Goal: Communication & Community: Answer question/provide support

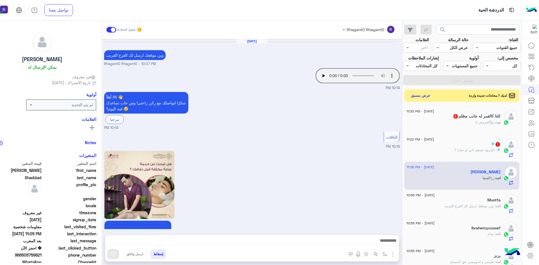
click at [487, 125] on p "بوت : العروض 2" at bounding box center [487, 122] width 25 height 5
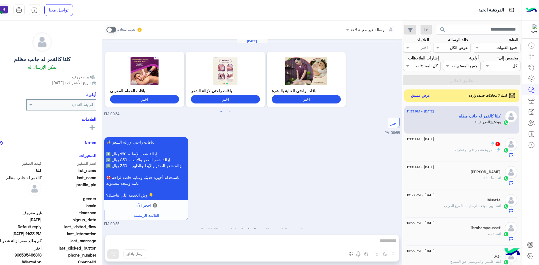
scroll to position [709, 0]
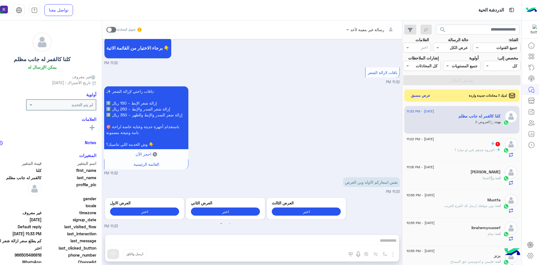
click at [116, 31] on span at bounding box center [111, 30] width 10 height 6
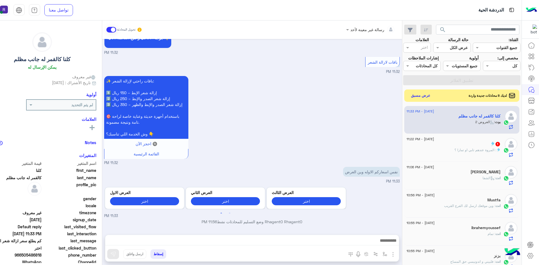
scroll to position [720, 0]
click at [396, 251] on img "button" at bounding box center [392, 254] width 7 height 7
click at [387, 242] on span "الصور" at bounding box center [382, 242] width 10 height 6
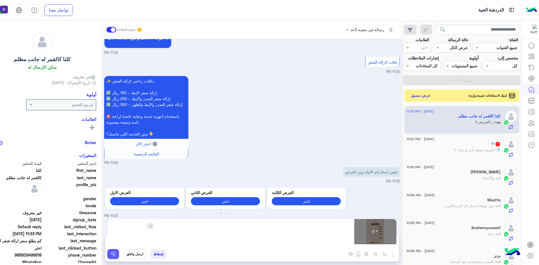
click at [116, 255] on img at bounding box center [113, 254] width 6 height 6
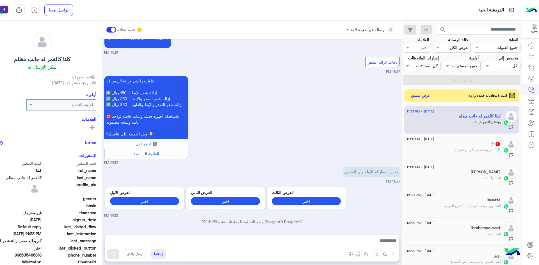
scroll to position [882, 0]
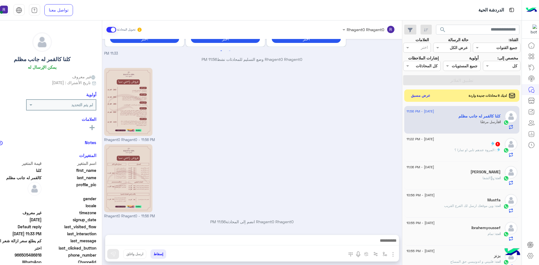
click at [467, 149] on span ": المروة عندهم تابي او تمارا ؟" at bounding box center [475, 150] width 42 height 4
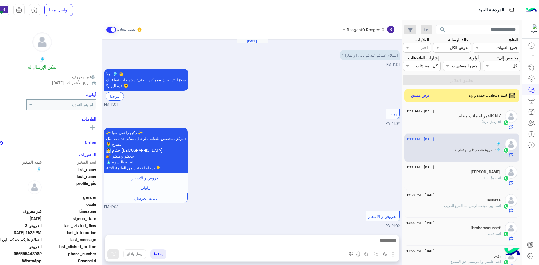
scroll to position [462, 0]
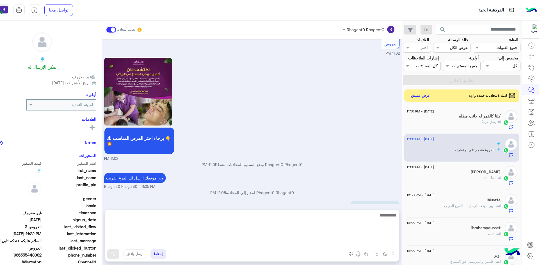
click at [375, 237] on textarea at bounding box center [251, 229] width 293 height 34
type textarea "**********"
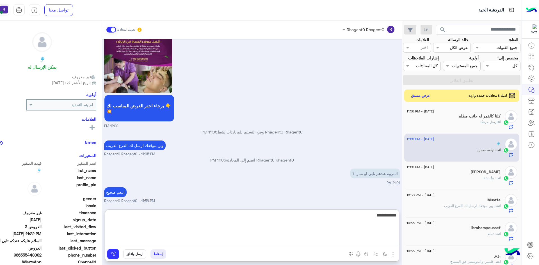
type textarea "**********"
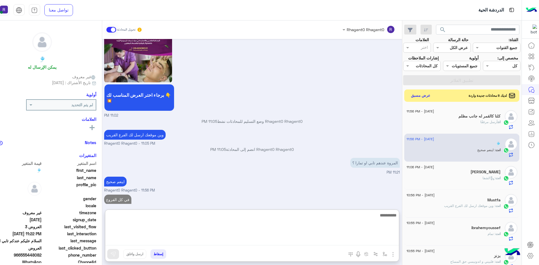
scroll to position [523, 0]
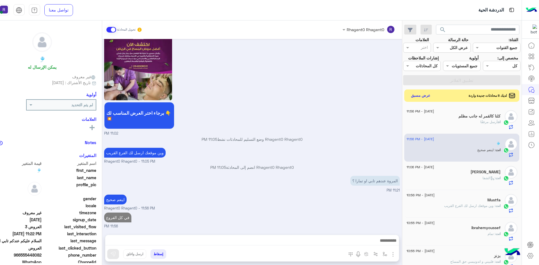
click at [484, 95] on span "لديك 8 محادثات جديدة واردة" at bounding box center [487, 95] width 38 height 5
click at [432, 94] on button "عرض مسبق" at bounding box center [420, 95] width 24 height 8
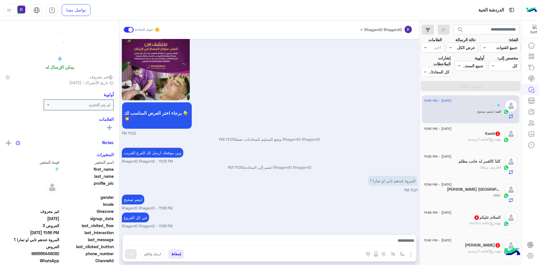
click at [489, 140] on icon at bounding box center [491, 140] width 4 height 4
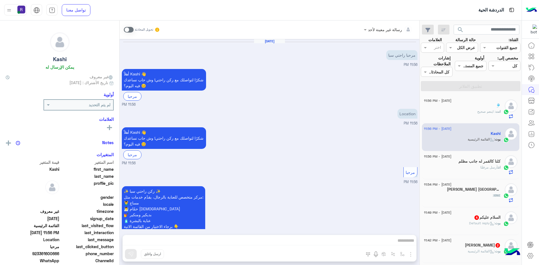
scroll to position [39, 0]
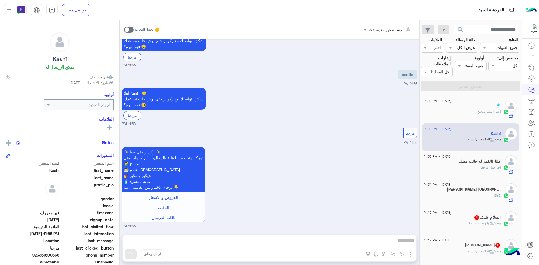
click at [129, 30] on span at bounding box center [129, 30] width 10 height 6
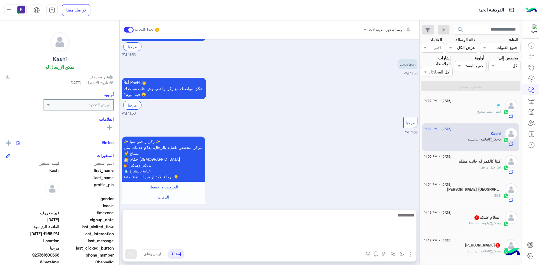
click at [353, 239] on textarea at bounding box center [269, 229] width 293 height 34
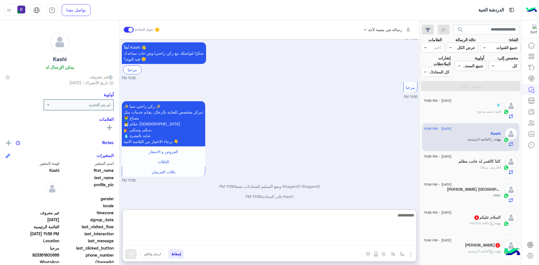
paste textarea "**********"
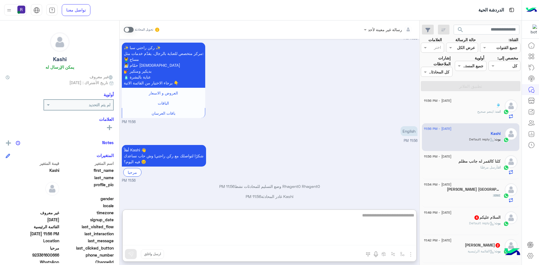
type textarea "**********"
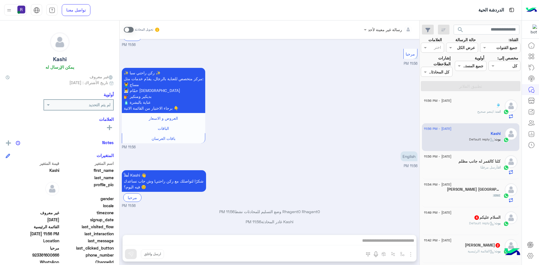
click at [128, 30] on span at bounding box center [129, 30] width 10 height 6
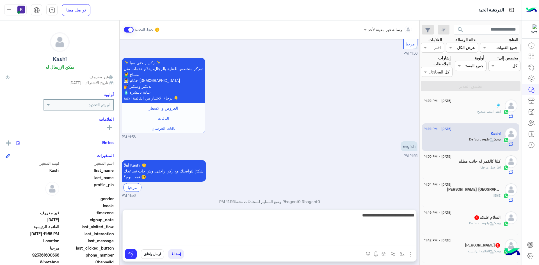
click at [316, 243] on textarea "**********" at bounding box center [269, 229] width 293 height 34
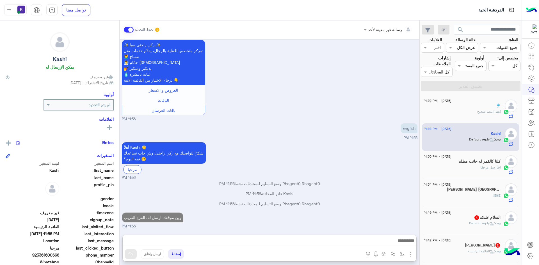
click at [412, 257] on img "button" at bounding box center [410, 254] width 7 height 7
click at [403, 244] on span "الصور" at bounding box center [399, 242] width 10 height 6
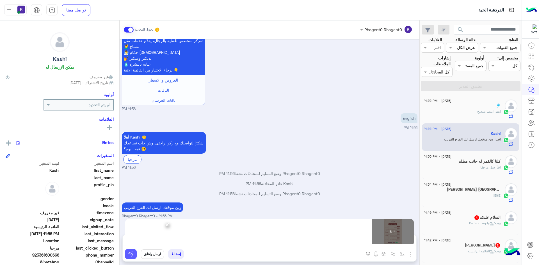
click at [135, 253] on button at bounding box center [131, 254] width 12 height 10
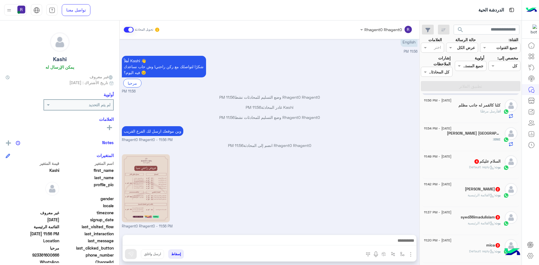
scroll to position [309, 0]
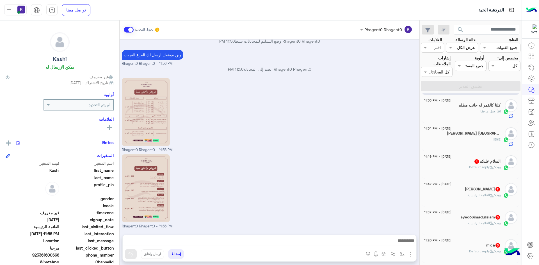
click at [481, 134] on h5 "IBNE NOOR UAE 2" at bounding box center [474, 133] width 54 height 5
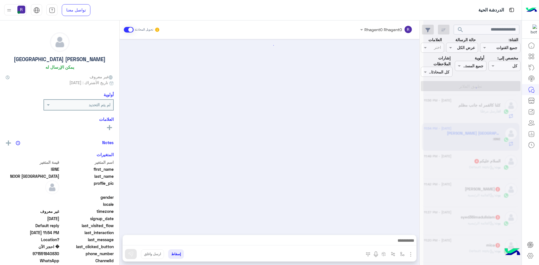
scroll to position [188, 0]
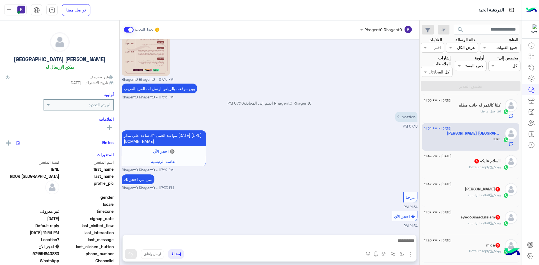
click at [128, 28] on span at bounding box center [129, 30] width 10 height 6
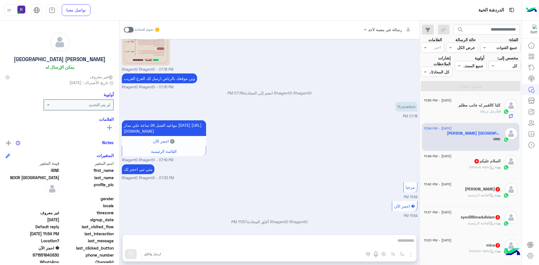
click at [364, 237] on div "رسالة غير معينة لأحد تحويل المحادثة Aug 19, 2025 Which building? 07:12 PM أهلاً…" at bounding box center [269, 143] width 300 height 247
click at [130, 27] on span at bounding box center [129, 30] width 10 height 6
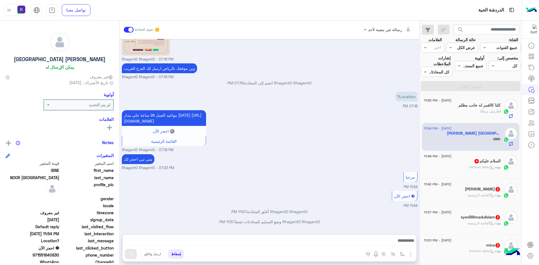
click at [438, 158] on span "19 August - 11:49 PM" at bounding box center [437, 156] width 27 height 5
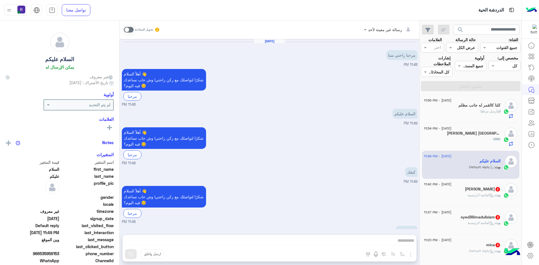
scroll to position [54, 0]
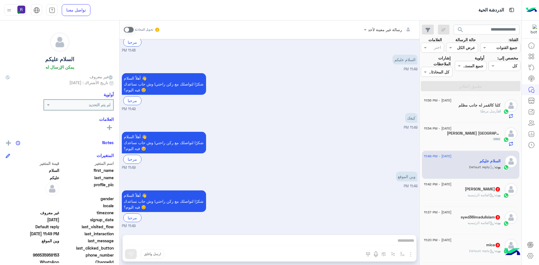
click at [132, 32] on span at bounding box center [129, 30] width 10 height 6
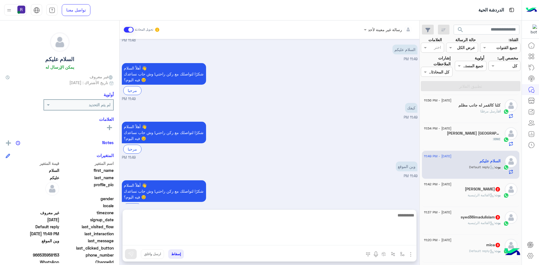
click at [318, 242] on textarea at bounding box center [269, 229] width 293 height 34
paste textarea "**********"
type textarea "**********"
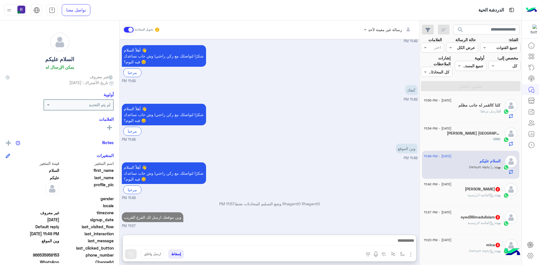
click at [408, 253] on img "button" at bounding box center [410, 254] width 7 height 7
click at [399, 245] on span "الصور" at bounding box center [399, 242] width 10 height 6
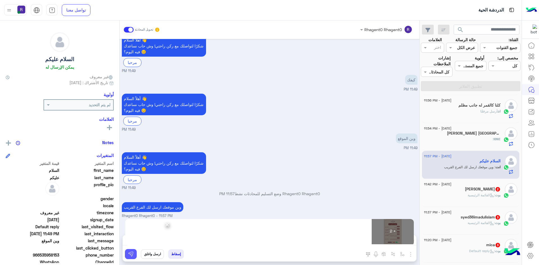
click at [131, 255] on img at bounding box center [131, 254] width 6 height 6
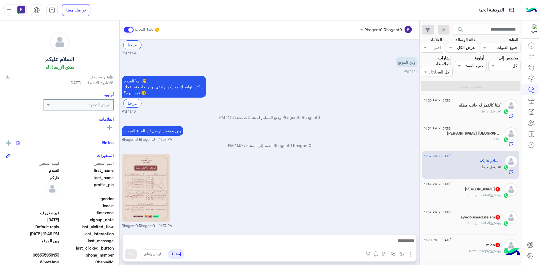
scroll to position [245, 0]
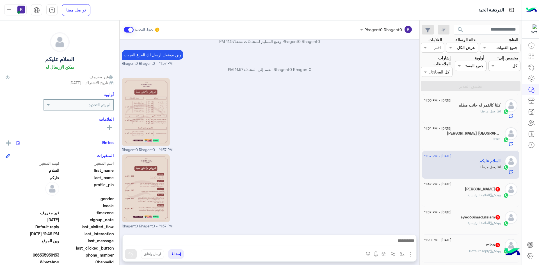
click at [475, 199] on div "بوت : القائمة الرئيسية" at bounding box center [462, 198] width 77 height 10
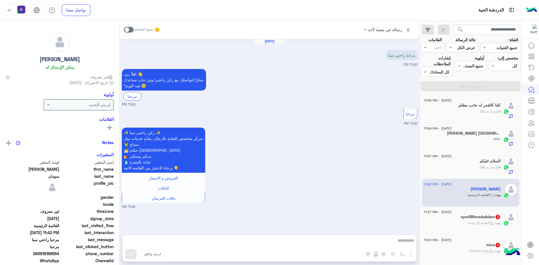
click at [128, 29] on span at bounding box center [129, 30] width 10 height 6
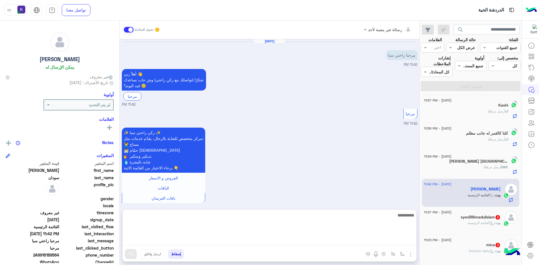
click at [389, 241] on textarea at bounding box center [269, 229] width 293 height 34
paste textarea "**********"
type textarea "**********"
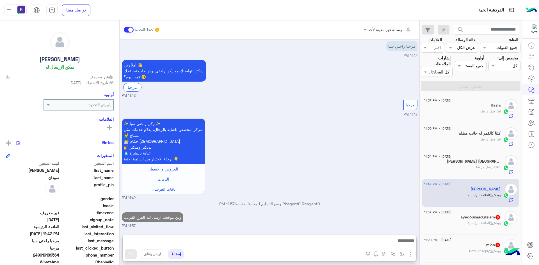
click at [472, 221] on span ": القائمة الرئيسية" at bounding box center [480, 223] width 27 height 4
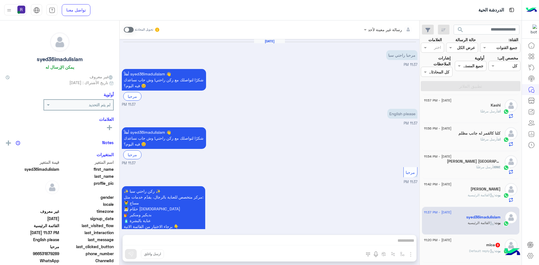
scroll to position [39, 0]
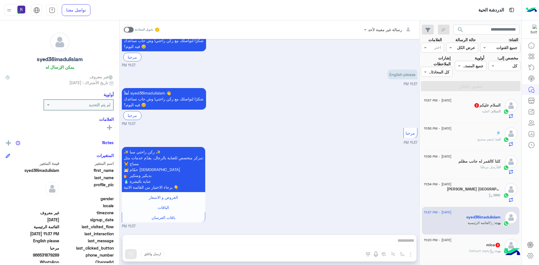
click at [129, 27] on span at bounding box center [129, 30] width 10 height 6
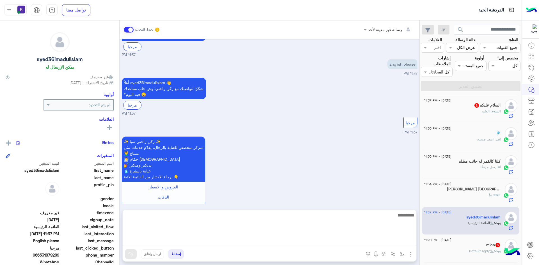
click at [389, 242] on textarea at bounding box center [269, 229] width 293 height 34
paste textarea "**********"
type textarea "**********"
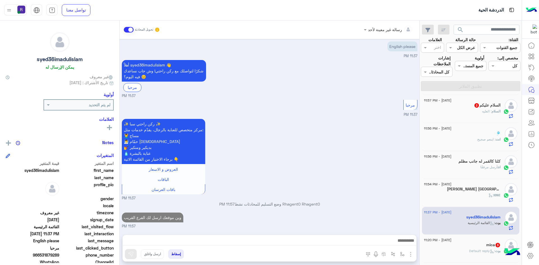
click at [462, 243] on div "mica 3" at bounding box center [462, 246] width 77 height 6
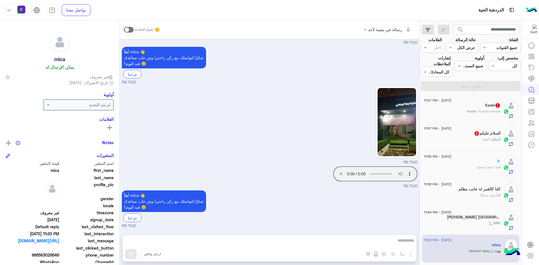
scroll to position [34, 0]
click at [254, 152] on div "11:20 PM" at bounding box center [269, 125] width 295 height 80
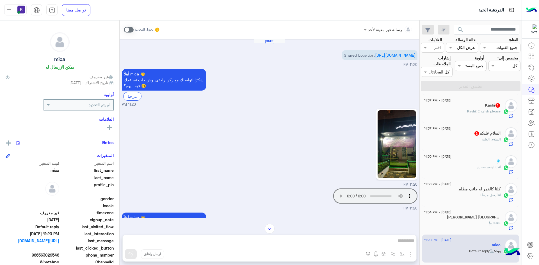
click at [403, 156] on img at bounding box center [396, 144] width 38 height 68
click at [474, 148] on div "19 August - 11:57 PM السلام عليكم 2 السلام : العليه" at bounding box center [471, 137] width 98 height 28
click at [476, 146] on div "السلام : العليه" at bounding box center [462, 142] width 77 height 10
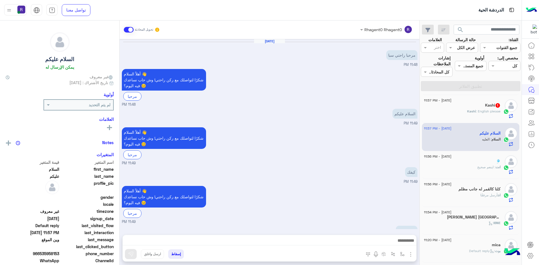
scroll to position [282, 0]
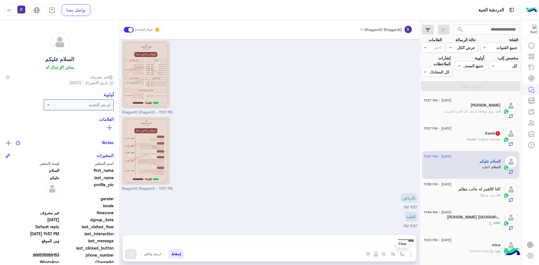
click at [400, 252] on img "button" at bounding box center [402, 254] width 4 height 4
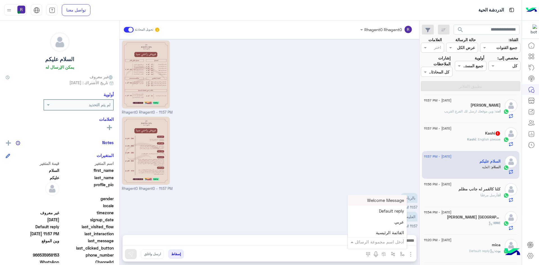
click at [397, 242] on input "text" at bounding box center [385, 242] width 38 height 6
click at [376, 142] on div "Rhagent0 Rhagent0 - 11:57 PM" at bounding box center [269, 153] width 295 height 76
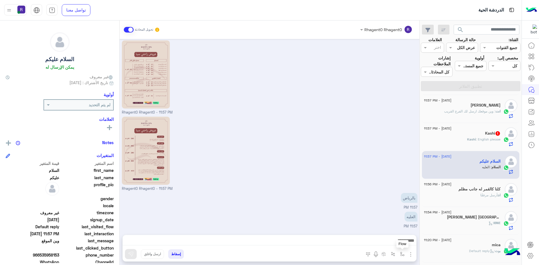
click at [400, 253] on img "button" at bounding box center [402, 254] width 4 height 4
click at [399, 237] on ng-select "أدخل اسم مجموعة الرسائل" at bounding box center [377, 242] width 59 height 10
type input "*****"
click at [389, 229] on span "الجنادرية" at bounding box center [395, 231] width 15 height 5
type textarea "*********"
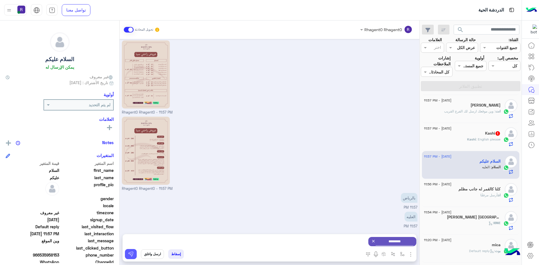
click at [132, 250] on button at bounding box center [131, 254] width 12 height 10
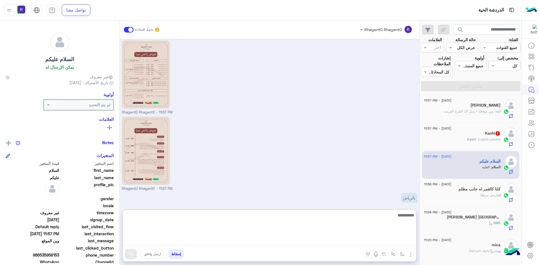
click at [381, 243] on textarea at bounding box center [269, 229] width 293 height 34
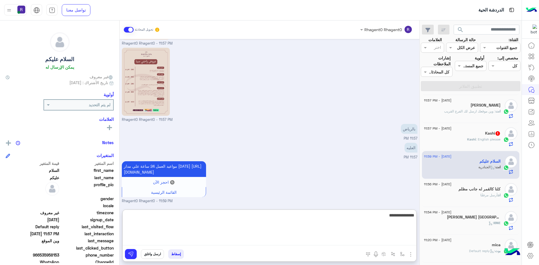
type textarea "**********"
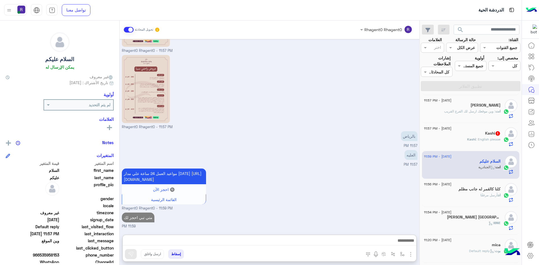
click at [494, 138] on span ": English please" at bounding box center [487, 139] width 25 height 4
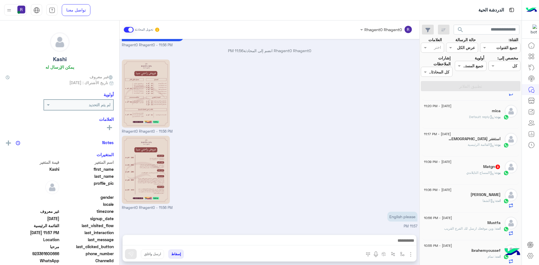
scroll to position [196, 0]
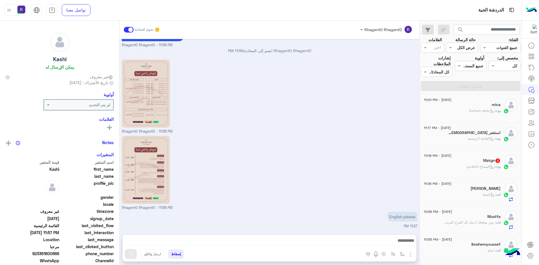
click at [476, 141] on div "بوت : القائمة الرئيسية" at bounding box center [462, 141] width 77 height 10
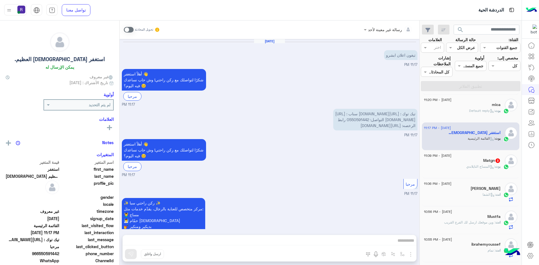
scroll to position [69, 0]
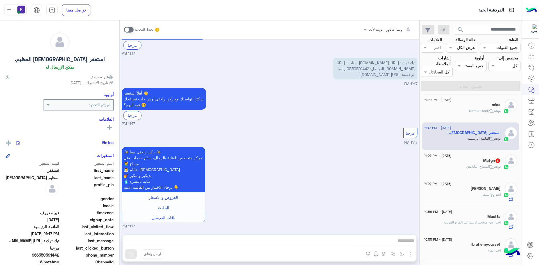
click at [496, 164] on p "بوت : المساج التايلاندي" at bounding box center [483, 166] width 34 height 5
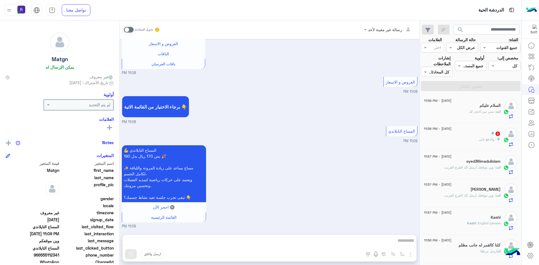
click at [484, 138] on span ": والدفع تابي" at bounding box center [487, 139] width 17 height 4
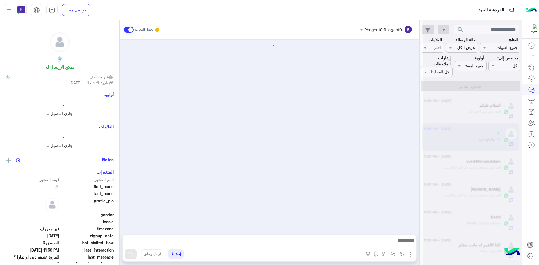
scroll to position [563, 0]
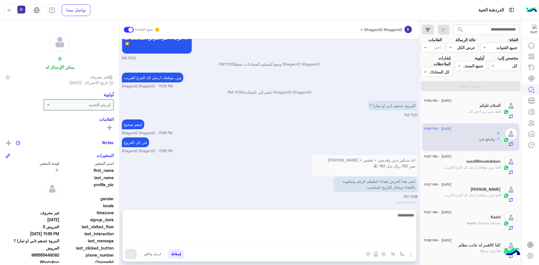
click at [358, 240] on textarea at bounding box center [269, 229] width 293 height 34
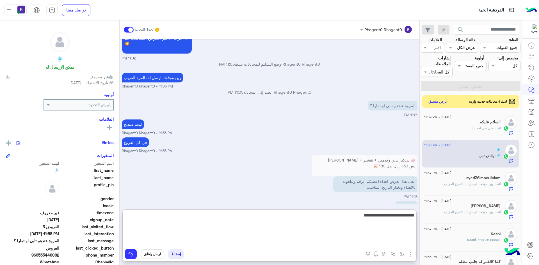
type textarea "**********"
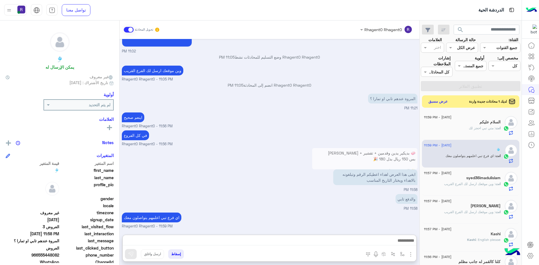
click at [381, 211] on div "اي فرع تبي اعلمهم يتواصلون معك Rhagent0 Rhagent0 - 11:59 PM" at bounding box center [269, 220] width 295 height 18
click at [430, 101] on button "عرض مسبق" at bounding box center [438, 102] width 24 height 8
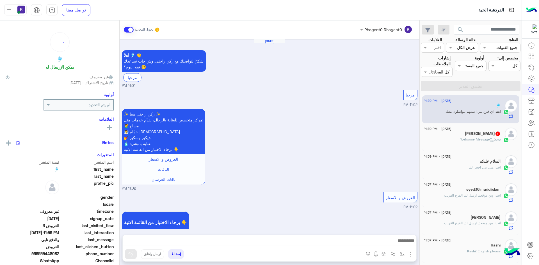
scroll to position [562, 0]
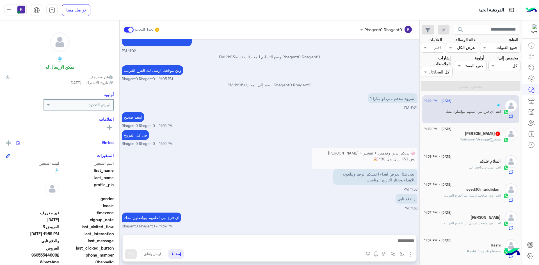
click at [474, 136] on div "محمد منعم 1" at bounding box center [462, 134] width 77 height 6
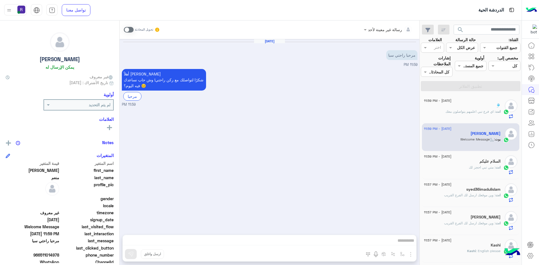
click at [129, 28] on span at bounding box center [129, 30] width 10 height 6
click at [408, 254] on img "button" at bounding box center [410, 254] width 7 height 7
click at [404, 244] on span "الصور" at bounding box center [399, 242] width 10 height 6
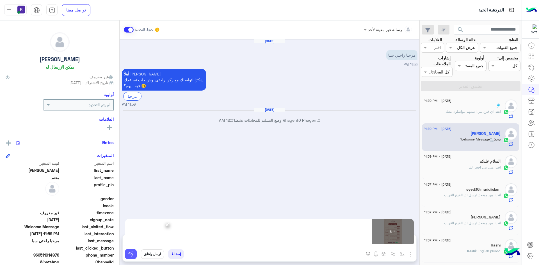
click at [134, 253] on button at bounding box center [131, 254] width 12 height 10
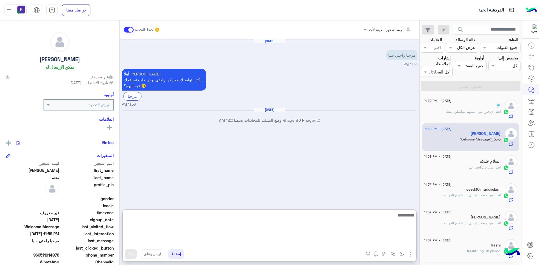
click at [406, 242] on textarea at bounding box center [269, 229] width 293 height 34
paste textarea "**********"
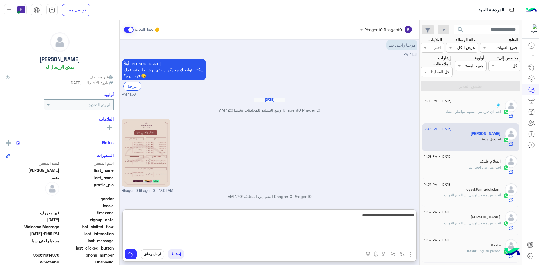
scroll to position [86, 0]
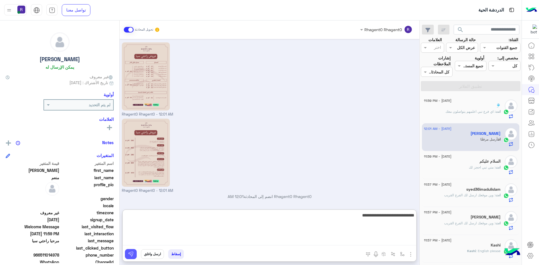
type textarea "**********"
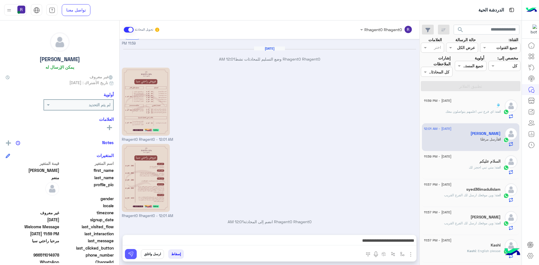
click at [131, 252] on img at bounding box center [131, 254] width 6 height 6
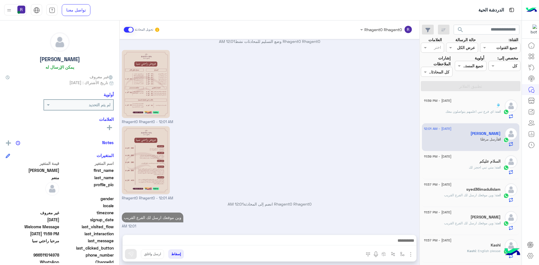
scroll to position [79, 0]
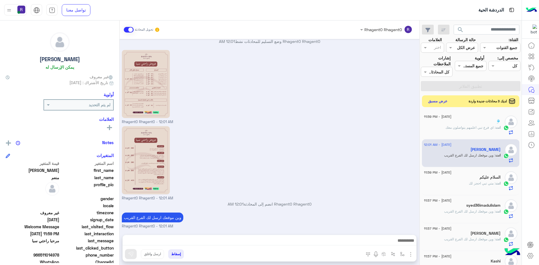
click at [436, 100] on button "عرض مسبق" at bounding box center [438, 102] width 24 height 8
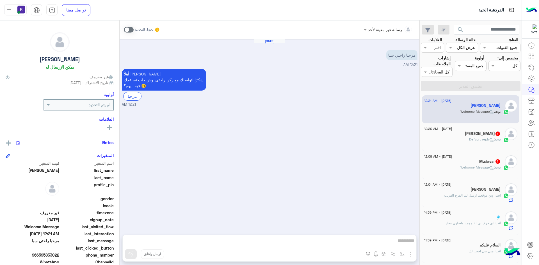
click at [129, 28] on span at bounding box center [129, 30] width 10 height 6
click at [409, 255] on img "button" at bounding box center [410, 254] width 7 height 7
click at [401, 245] on span "الصور" at bounding box center [399, 242] width 10 height 6
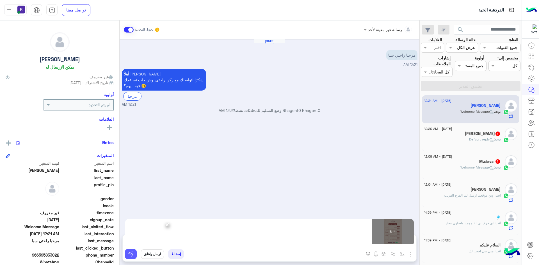
click at [134, 252] on button at bounding box center [131, 254] width 12 height 10
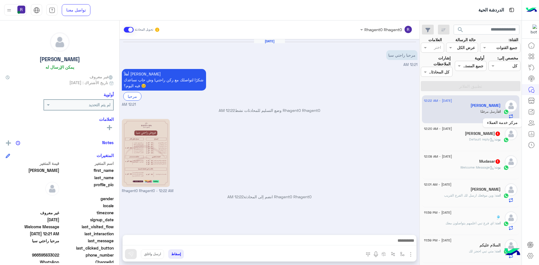
scroll to position [51, 0]
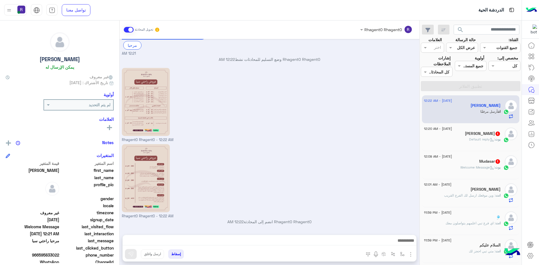
click at [496, 140] on span "بوت" at bounding box center [498, 139] width 6 height 4
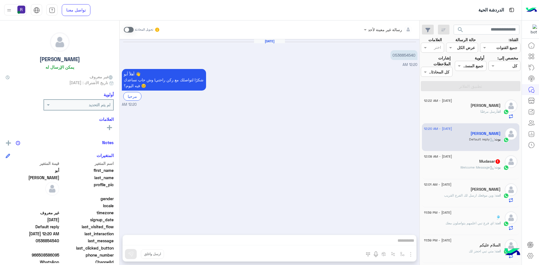
click at [490, 165] on span "بوت : Welcome Message" at bounding box center [480, 167] width 40 height 4
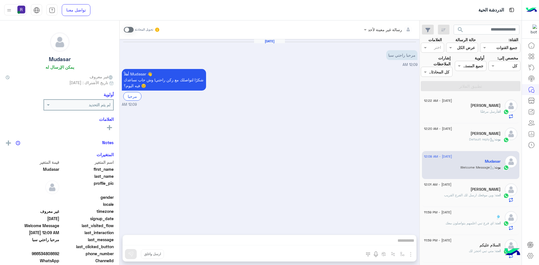
click at [128, 30] on span at bounding box center [129, 30] width 10 height 6
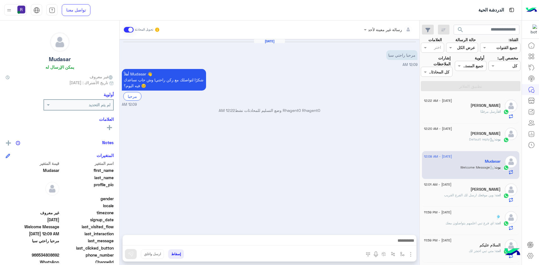
click at [412, 252] on img "button" at bounding box center [410, 254] width 7 height 7
click at [402, 242] on span "الصور" at bounding box center [399, 242] width 10 height 6
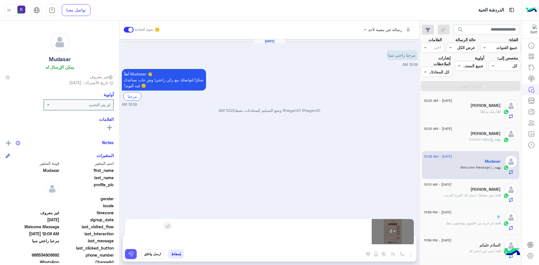
click at [135, 254] on button at bounding box center [131, 254] width 12 height 10
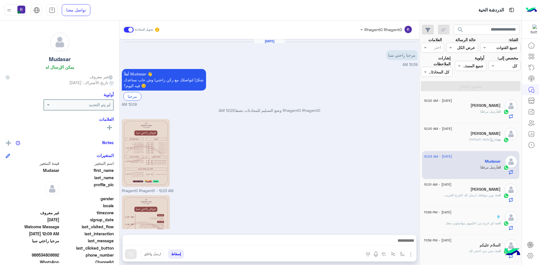
scroll to position [51, 0]
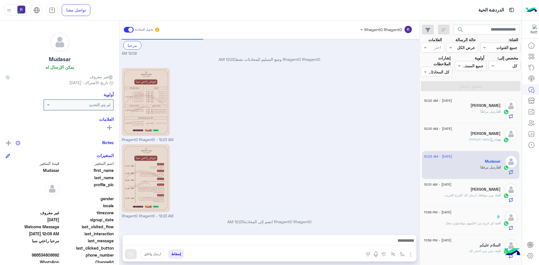
click at [402, 112] on div "Rhagent0 Rhagent0 - 12:23 AM" at bounding box center [269, 104] width 295 height 76
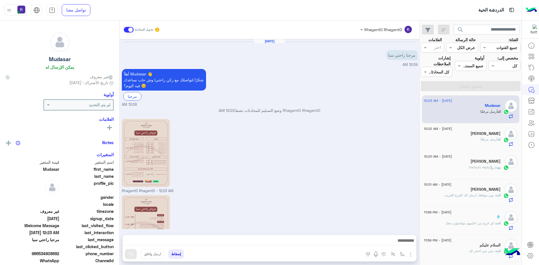
scroll to position [51, 0]
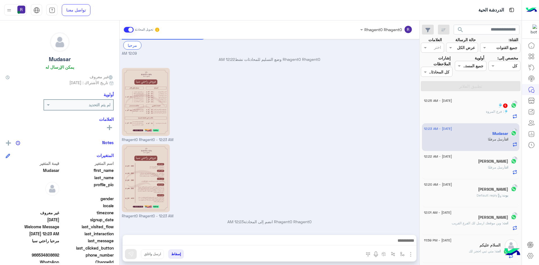
click at [487, 110] on span ": فرع المروة" at bounding box center [495, 111] width 18 height 4
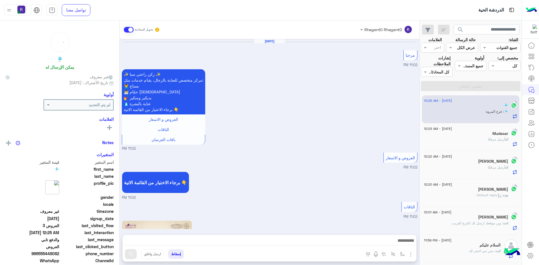
scroll to position [551, 0]
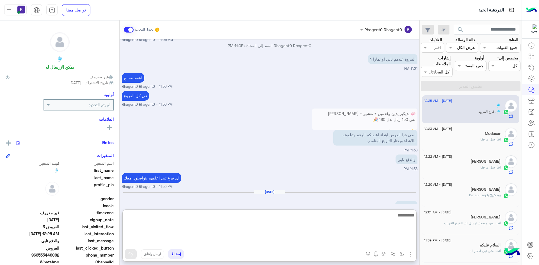
click at [395, 240] on textarea at bounding box center [269, 229] width 293 height 34
type textarea "**********"
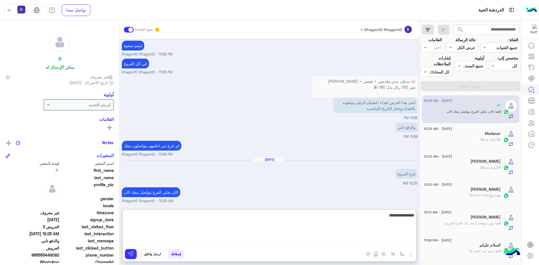
type textarea "**********"
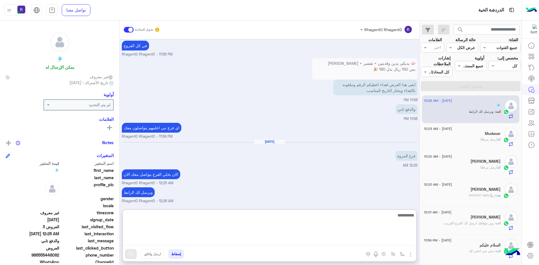
scroll to position [630, 0]
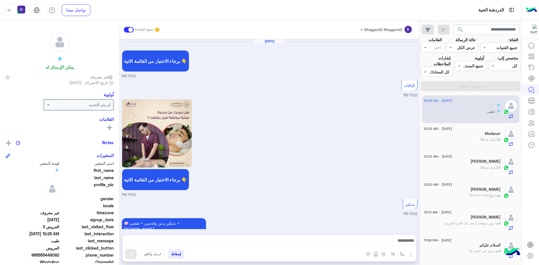
scroll to position [484, 0]
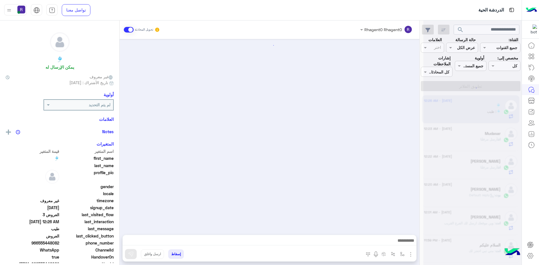
scroll to position [484, 0]
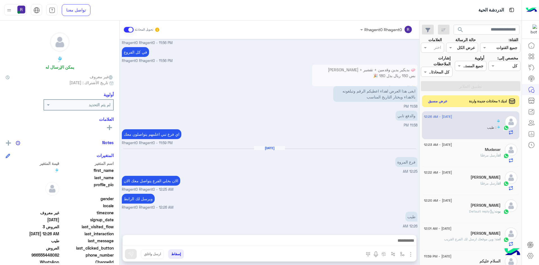
click at [443, 101] on button "عرض مسبق" at bounding box center [438, 102] width 24 height 8
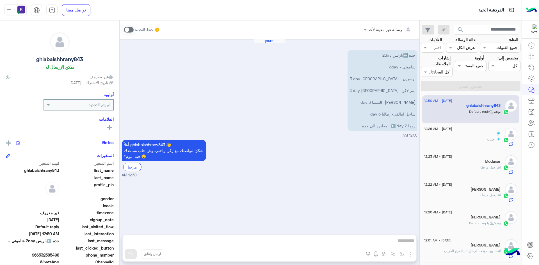
click at [369, 162] on div "أهلاً ghlabalshhrany843 👋 شكرًا لتواصلك مع ركن راحتي! وش حاب نساعدك فيه [DATE]؟…" at bounding box center [269, 158] width 295 height 40
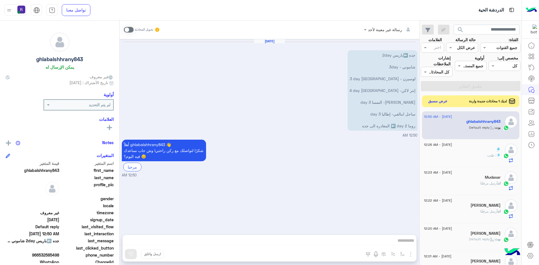
click at [438, 104] on button "عرض مسبق" at bounding box center [438, 102] width 24 height 8
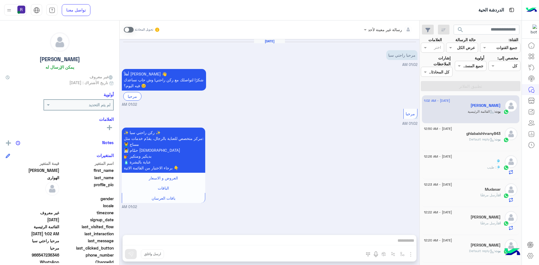
click at [128, 30] on span at bounding box center [129, 30] width 10 height 6
click at [410, 254] on img "button" at bounding box center [410, 254] width 7 height 7
click at [399, 243] on span "الصور" at bounding box center [399, 242] width 10 height 6
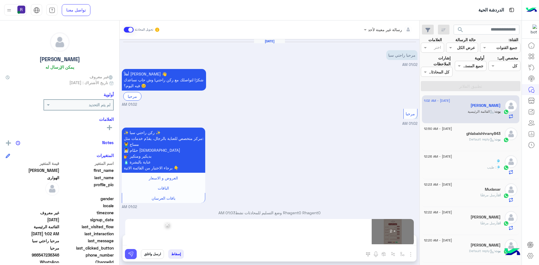
click at [133, 254] on img at bounding box center [131, 254] width 6 height 6
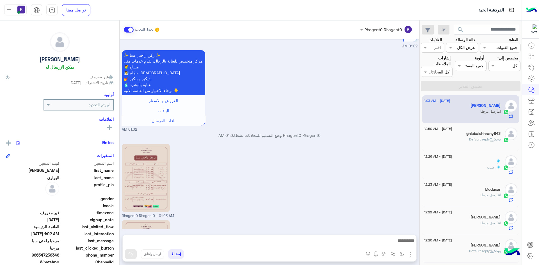
scroll to position [154, 0]
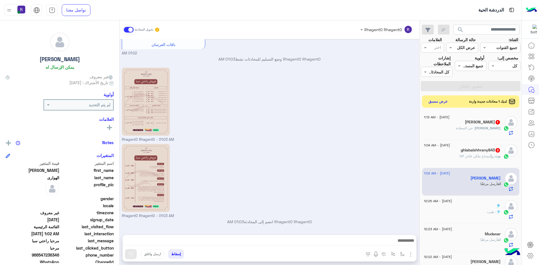
click at [486, 162] on div "بوت : مساج ملكي فاخر VIP" at bounding box center [462, 159] width 77 height 10
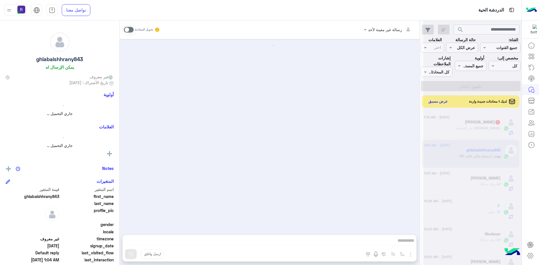
scroll to position [245, 0]
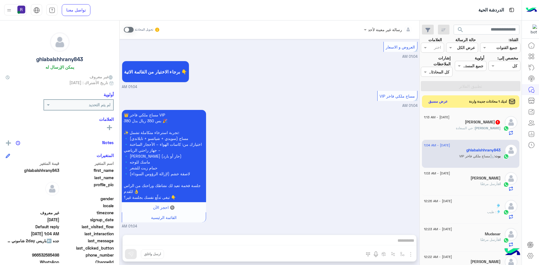
click at [124, 27] on label at bounding box center [129, 30] width 10 height 6
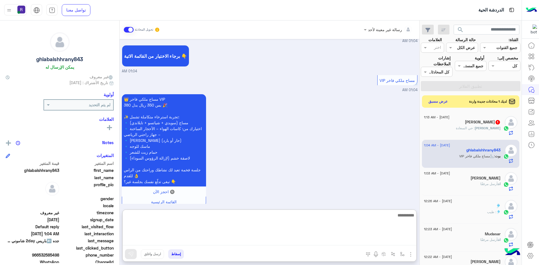
click at [305, 239] on textarea at bounding box center [269, 229] width 293 height 34
paste textarea "**********"
type textarea "**********"
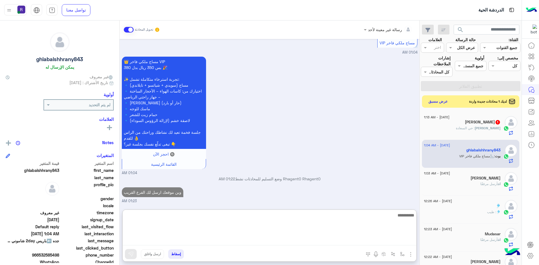
scroll to position [309, 0]
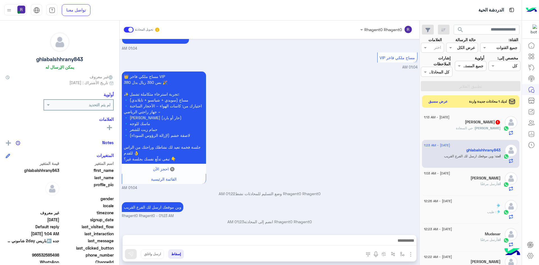
click at [496, 120] on h5 "[PERSON_NAME] 1" at bounding box center [483, 122] width 36 height 5
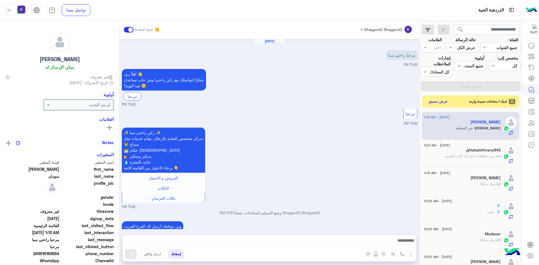
scroll to position [48, 0]
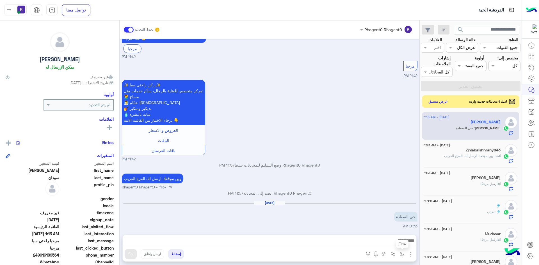
click at [400, 254] on img "button" at bounding box center [402, 254] width 4 height 4
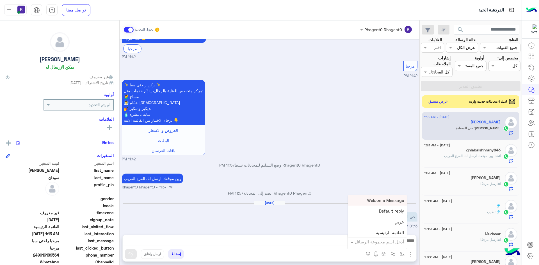
click at [371, 240] on input "text" at bounding box center [385, 242] width 38 height 6
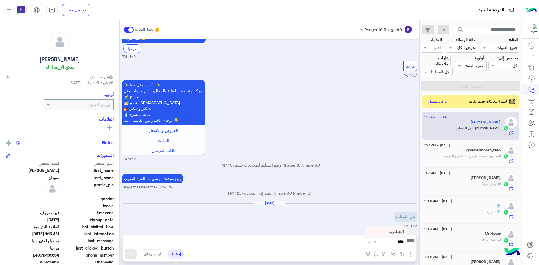
type input "*****"
click at [381, 232] on div "الجنادرية" at bounding box center [386, 231] width 42 height 11
type textarea "*********"
click at [127, 252] on button at bounding box center [131, 254] width 12 height 10
click at [401, 237] on div at bounding box center [269, 242] width 293 height 14
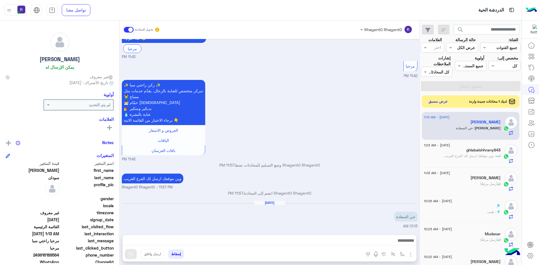
click at [401, 246] on div at bounding box center [269, 242] width 293 height 14
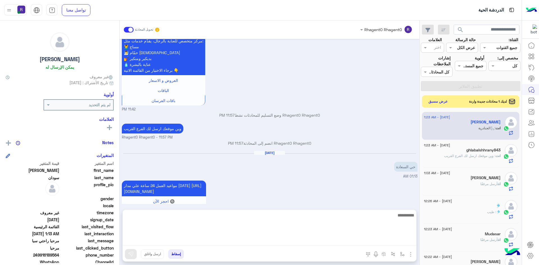
click at [401, 240] on textarea at bounding box center [269, 229] width 293 height 34
type textarea "**********"
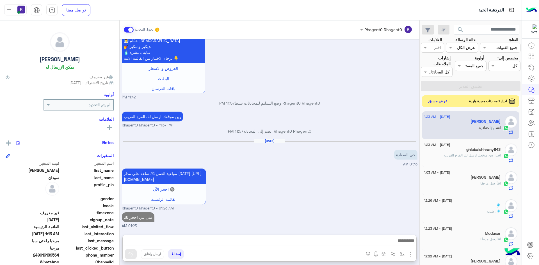
click at [437, 99] on button "عرض مسبق" at bounding box center [438, 102] width 24 height 8
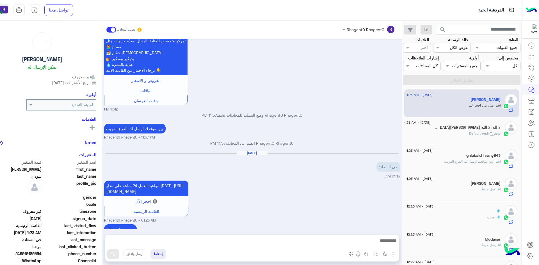
scroll to position [116, 0]
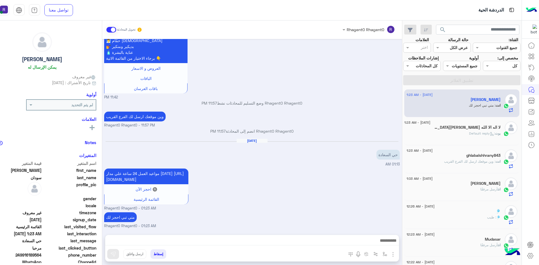
click at [380, 128] on p "Rhagent0 Rhagent0 انضم إلى المحادثة 11:57 PM" at bounding box center [251, 131] width 295 height 6
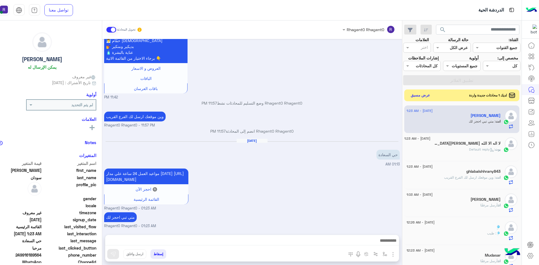
click at [432, 99] on button "عرض مسبق" at bounding box center [420, 95] width 24 height 8
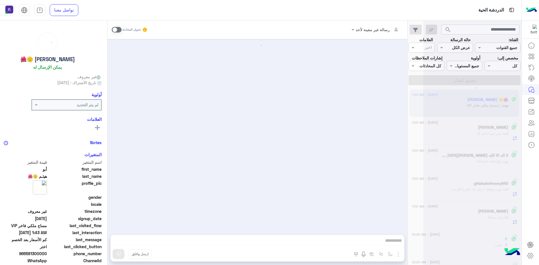
scroll to position [140, 0]
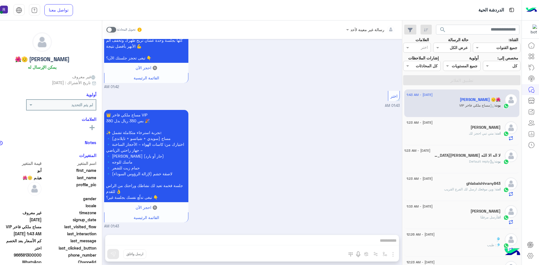
click at [116, 31] on span at bounding box center [111, 30] width 10 height 6
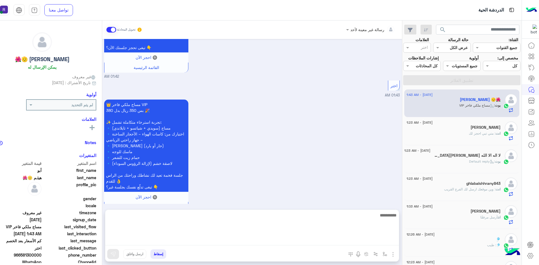
click at [375, 239] on textarea at bounding box center [251, 229] width 293 height 34
paste textarea "**********"
type textarea "**********"
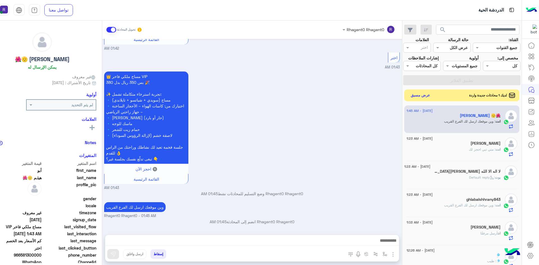
scroll to position [178, 0]
click at [432, 99] on button "عرض مسبق" at bounding box center [420, 95] width 24 height 8
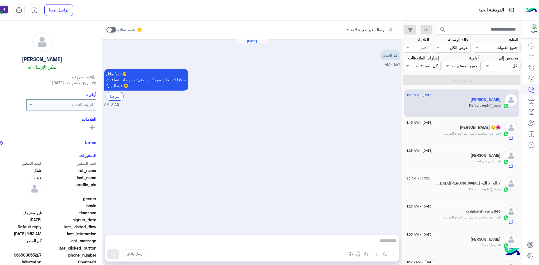
click at [116, 27] on label at bounding box center [111, 30] width 10 height 6
click at [399, 259] on div "المرفقات الصور أدخل اسم مجموعة الرسائل" at bounding box center [371, 255] width 55 height 12
click at [396, 254] on img "button" at bounding box center [392, 254] width 7 height 7
click at [387, 242] on span "الصور" at bounding box center [382, 242] width 10 height 6
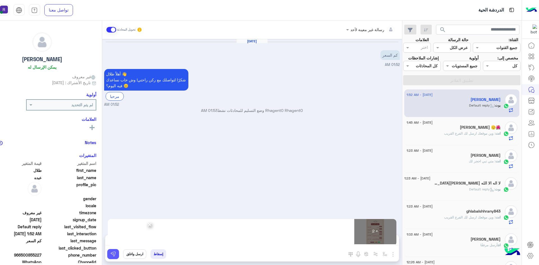
click at [119, 250] on button at bounding box center [113, 254] width 12 height 10
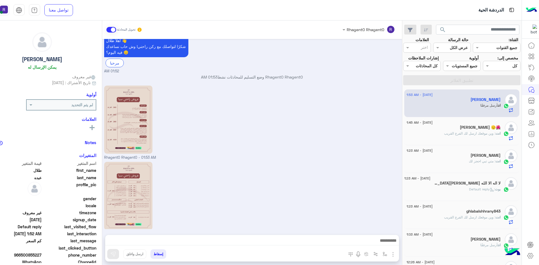
scroll to position [51, 0]
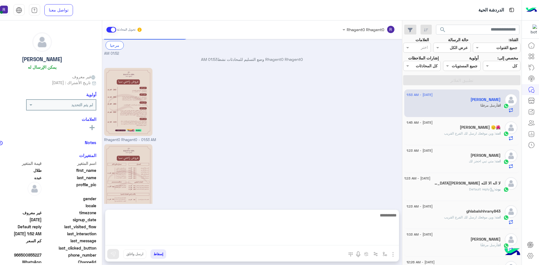
click at [331, 242] on textarea at bounding box center [251, 229] width 293 height 34
paste textarea "**********"
type textarea "**********"
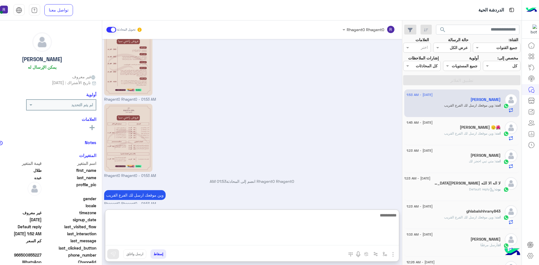
scroll to position [94, 0]
